Goal: Check status

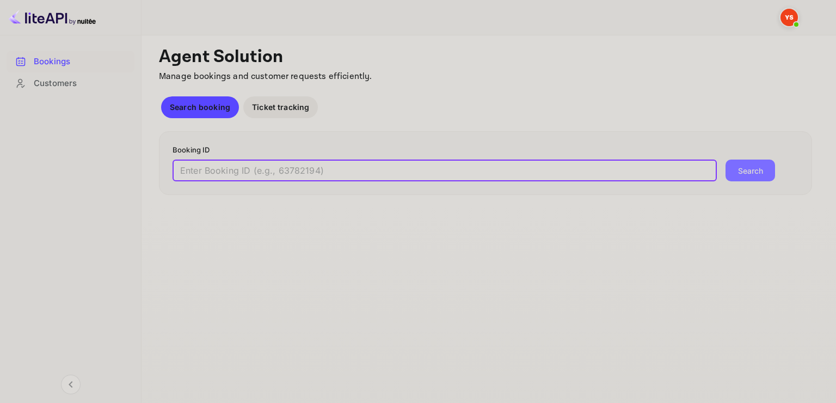
click at [272, 167] on input "text" at bounding box center [445, 170] width 544 height 22
paste input "9757146"
type input "9757146"
click at [747, 170] on button "Search" at bounding box center [751, 170] width 50 height 22
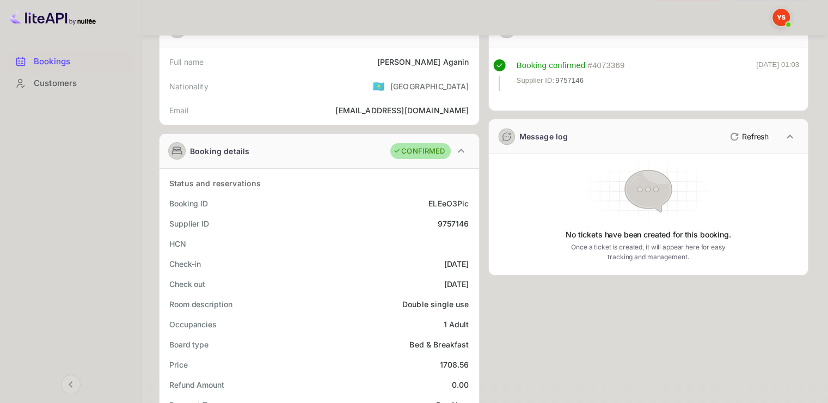
scroll to position [54, 0]
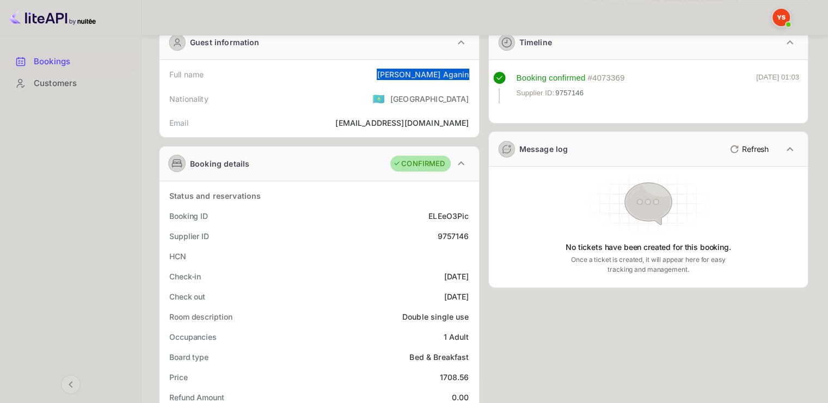
drag, startPoint x: 397, startPoint y: 74, endPoint x: 469, endPoint y: 72, distance: 71.9
click at [469, 72] on div "Full name [PERSON_NAME]" at bounding box center [319, 74] width 311 height 20
copy div "[PERSON_NAME]"
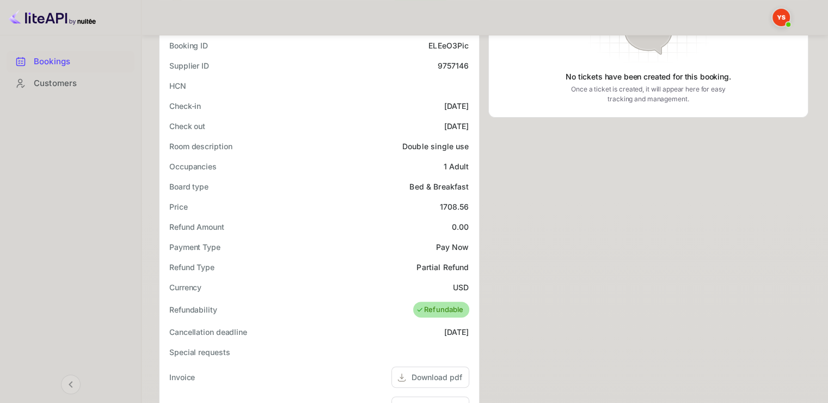
scroll to position [272, 0]
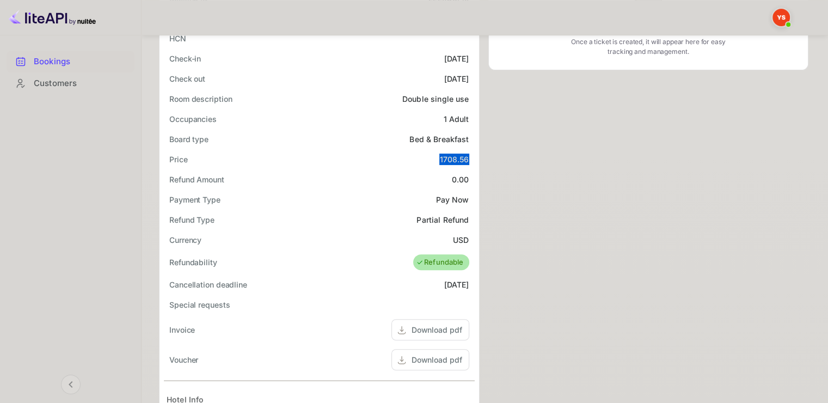
drag, startPoint x: 439, startPoint y: 156, endPoint x: 472, endPoint y: 153, distance: 33.9
click at [472, 153] on div "Price 1708.56" at bounding box center [319, 159] width 311 height 20
copy div "1708.56"
